Goal: Information Seeking & Learning: Learn about a topic

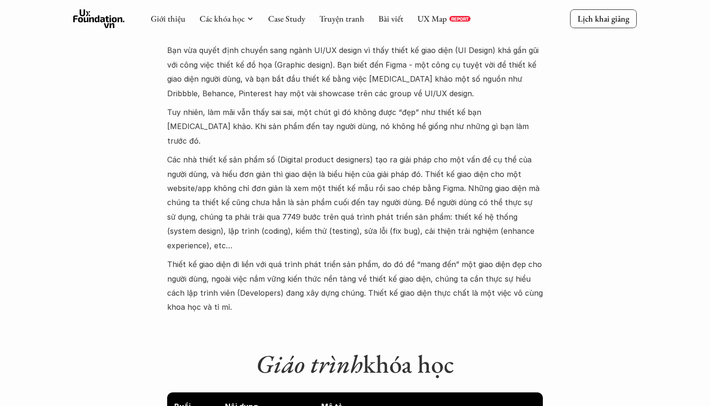
scroll to position [754, 0]
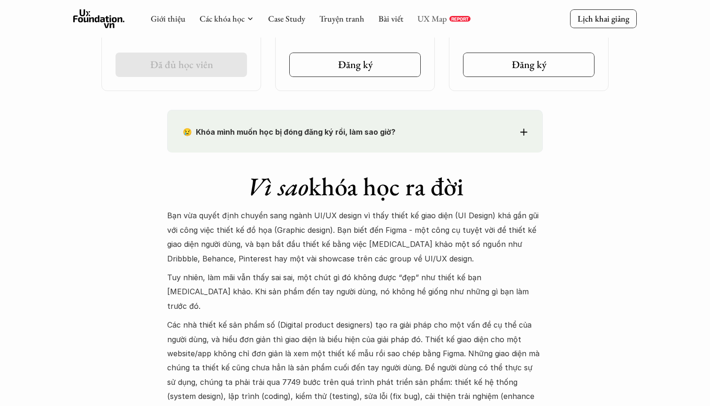
click at [437, 21] on link "UX Map" at bounding box center [432, 18] width 30 height 11
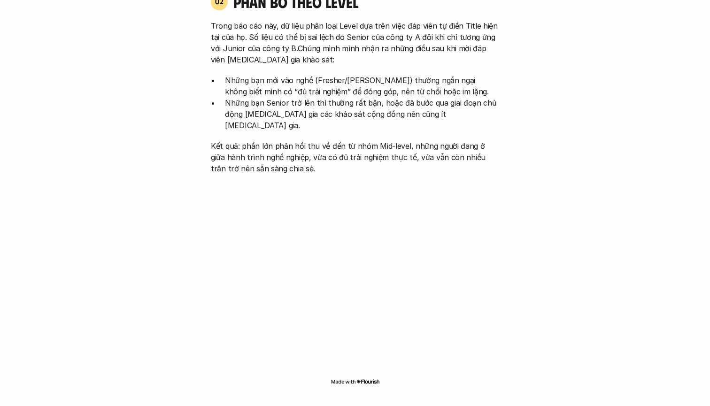
scroll to position [1023, 0]
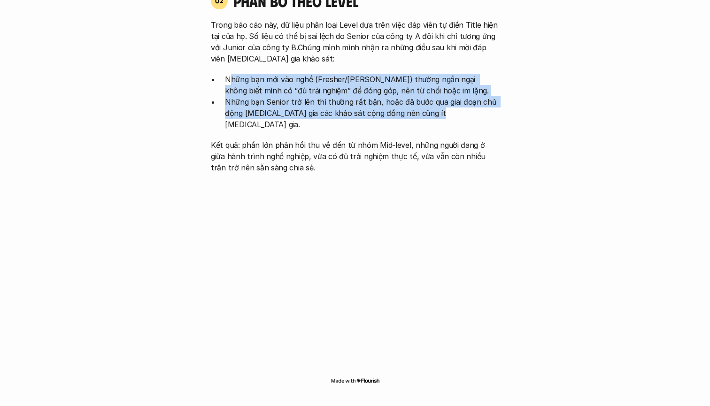
drag, startPoint x: 227, startPoint y: 77, endPoint x: 436, endPoint y: 118, distance: 212.4
click at [436, 118] on ul "Những bạn mới vào nghề (Fresher/Junior) thường ngần ngại không biết mình có “đủ…" at bounding box center [355, 102] width 288 height 56
click at [436, 118] on p "Những bạn Senior trở lên thì thường rất bận, hoặc đã bước qua giai đoạn chủ độn…" at bounding box center [362, 113] width 274 height 34
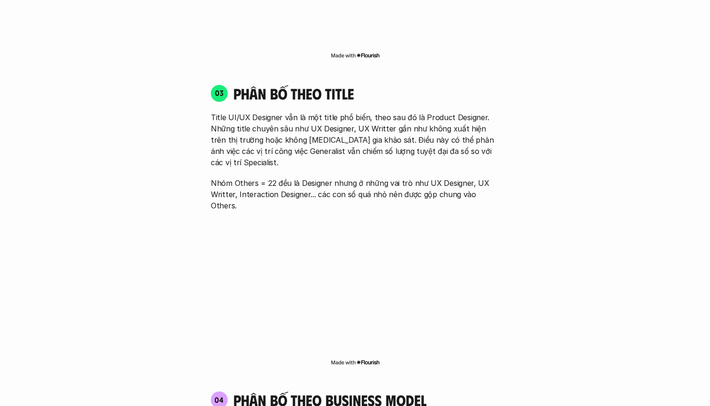
scroll to position [1350, 0]
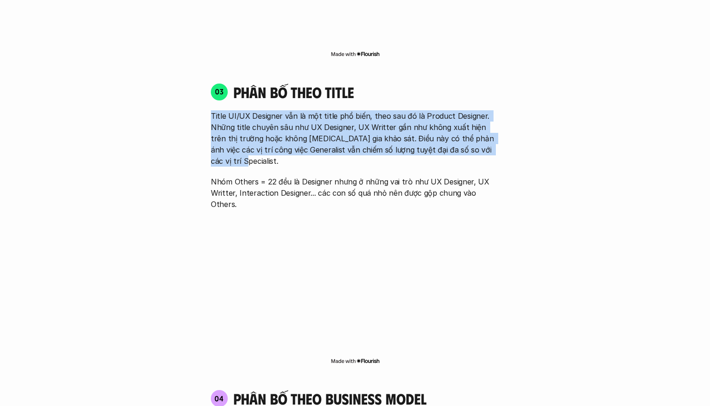
drag, startPoint x: 209, startPoint y: 100, endPoint x: 403, endPoint y: 146, distance: 199.6
click at [403, 146] on div "03 phân bố theo title Title UI/UX Designer vẫn là một title phổ biến, theo sau …" at bounding box center [354, 146] width 305 height 127
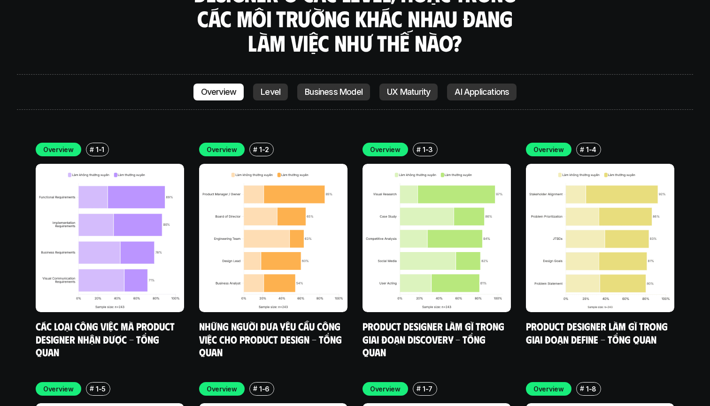
scroll to position [2636, 0]
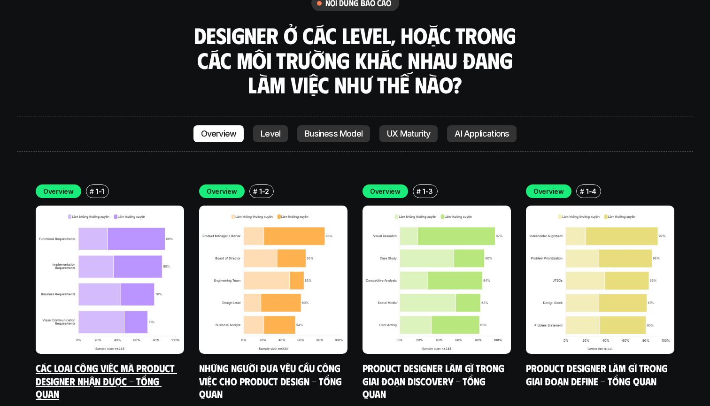
click at [132, 206] on img at bounding box center [110, 280] width 148 height 148
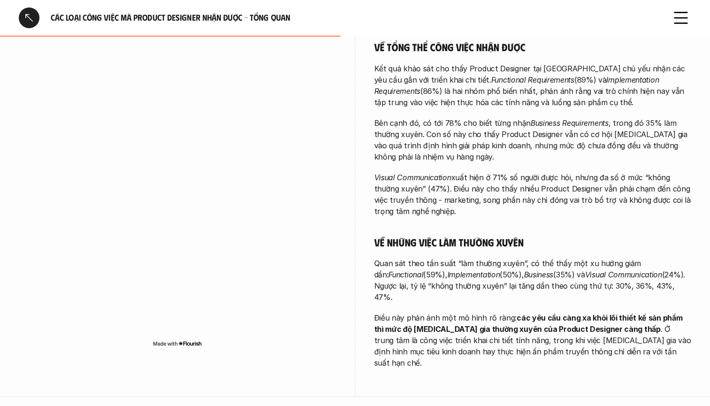
scroll to position [405, 0]
